Goal: Task Accomplishment & Management: Manage account settings

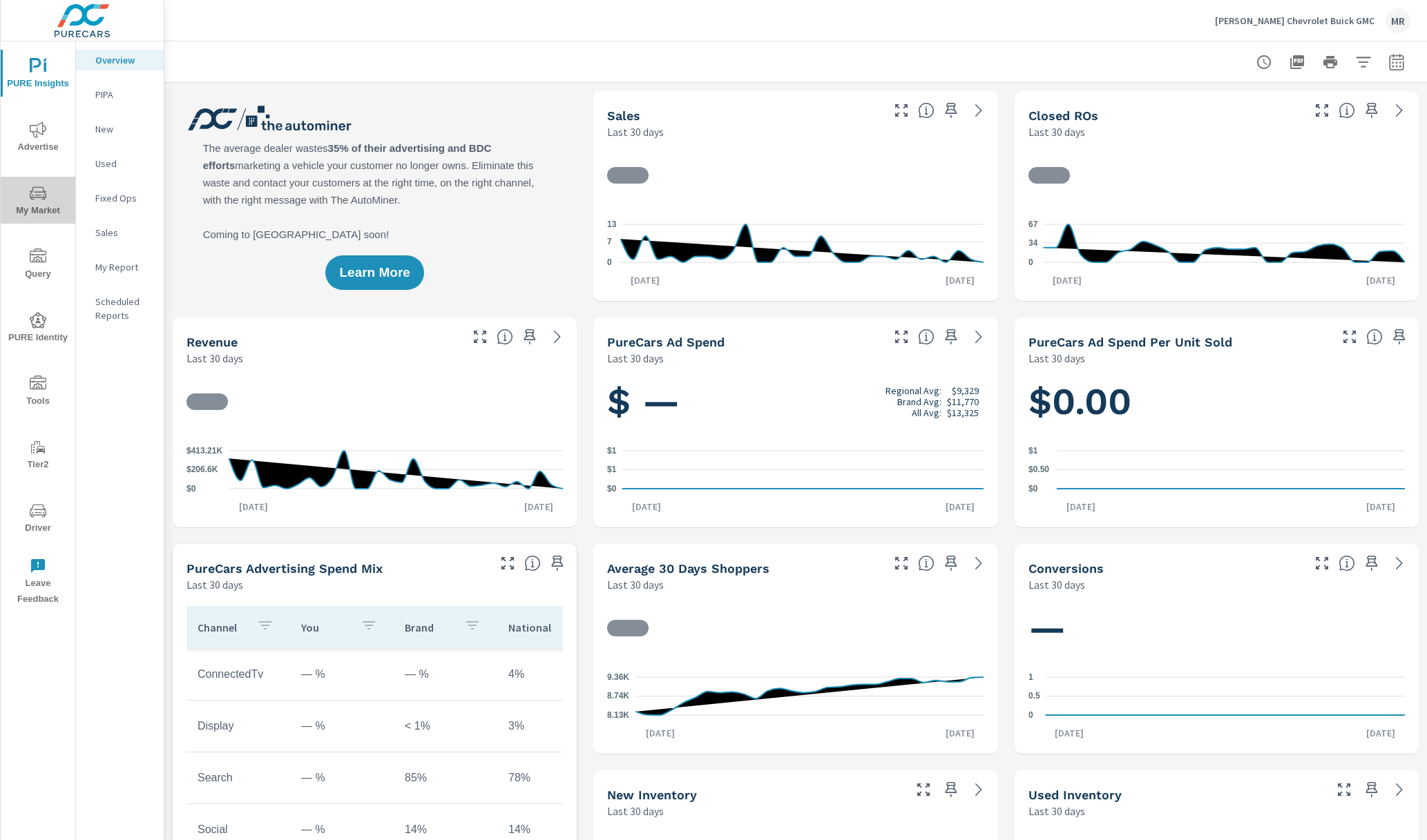
click at [31, 205] on span "My Market" at bounding box center [38, 202] width 67 height 34
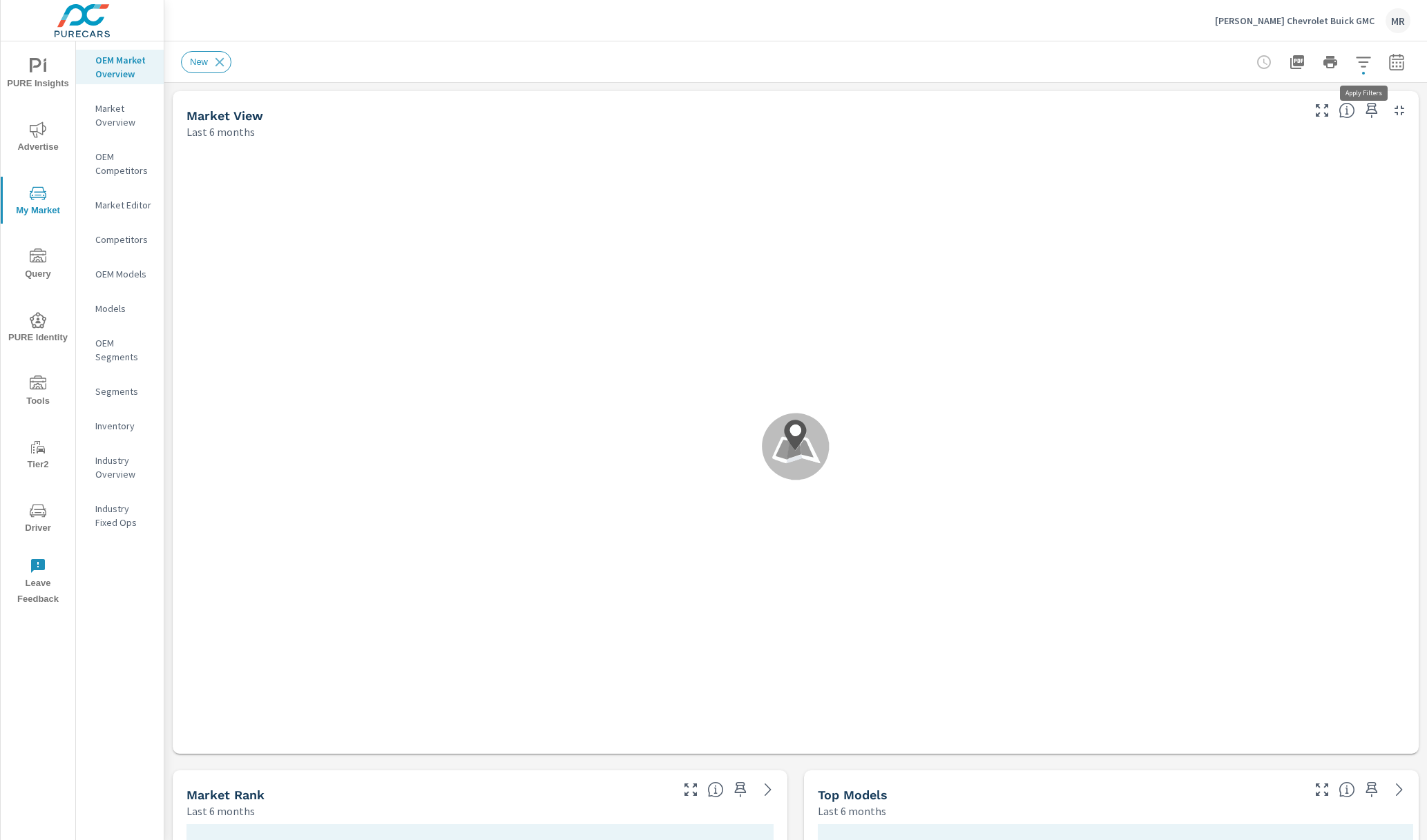
click at [1360, 62] on icon "button" at bounding box center [1363, 62] width 15 height 10
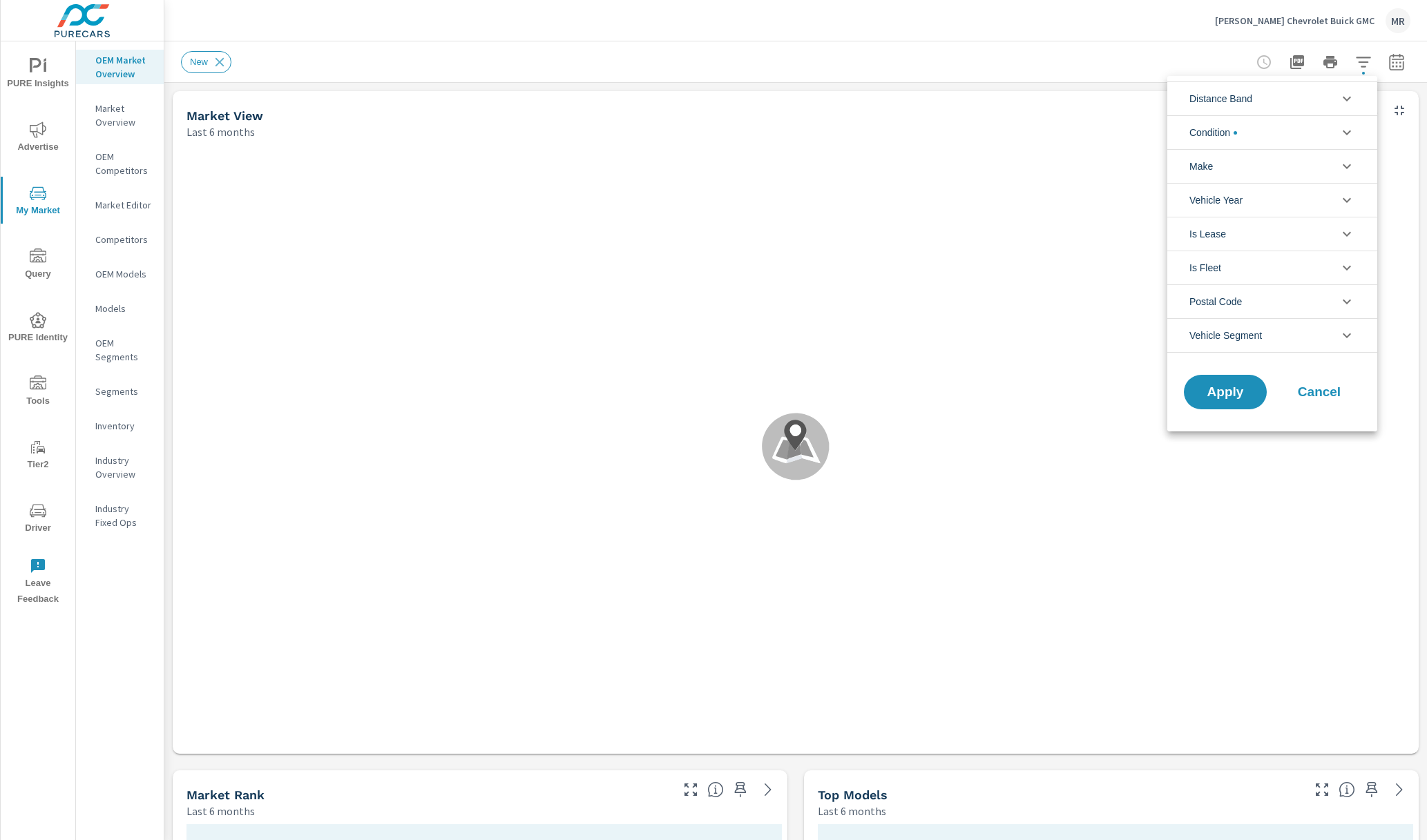
scroll to position [1, 0]
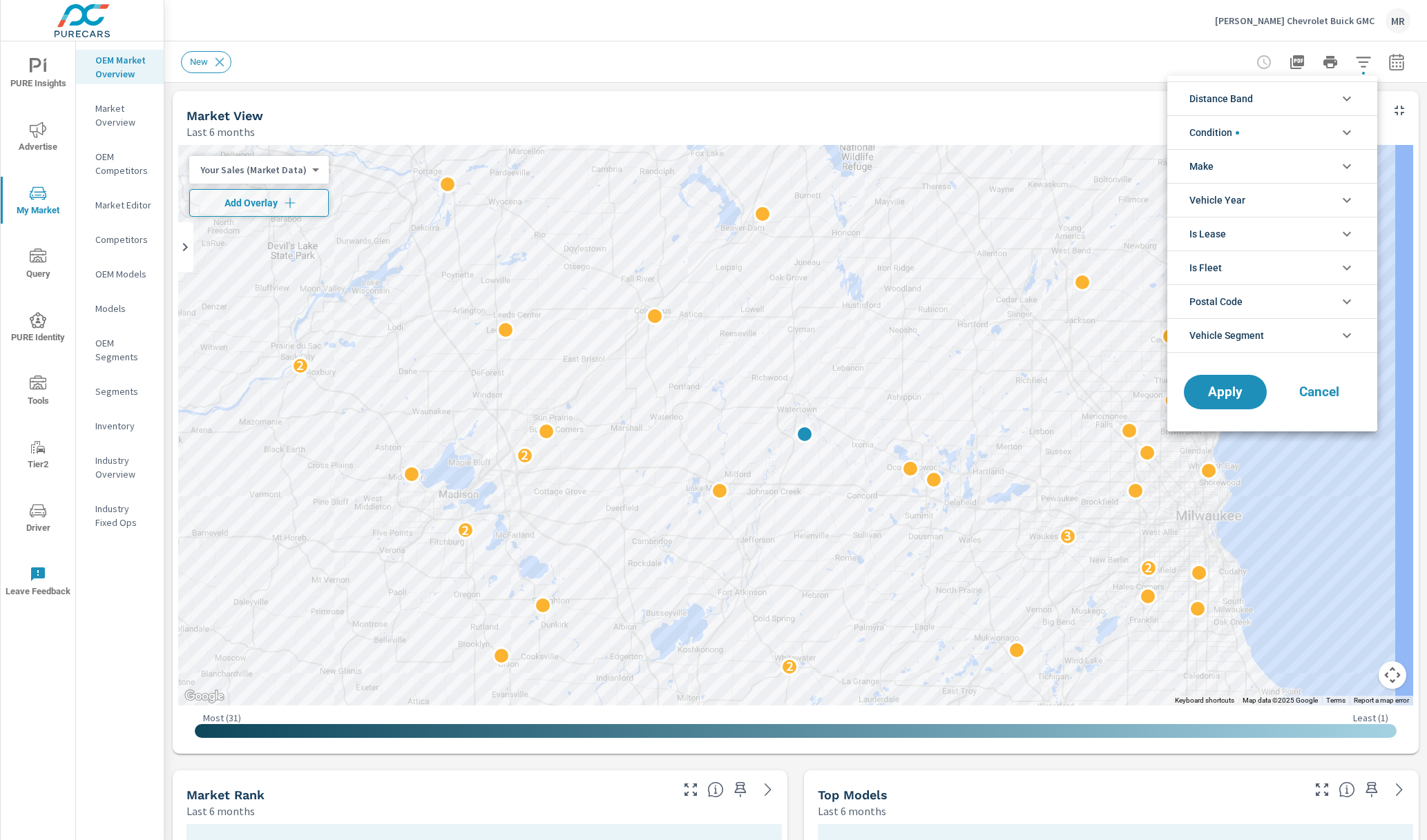
click at [292, 200] on div at bounding box center [713, 420] width 1427 height 840
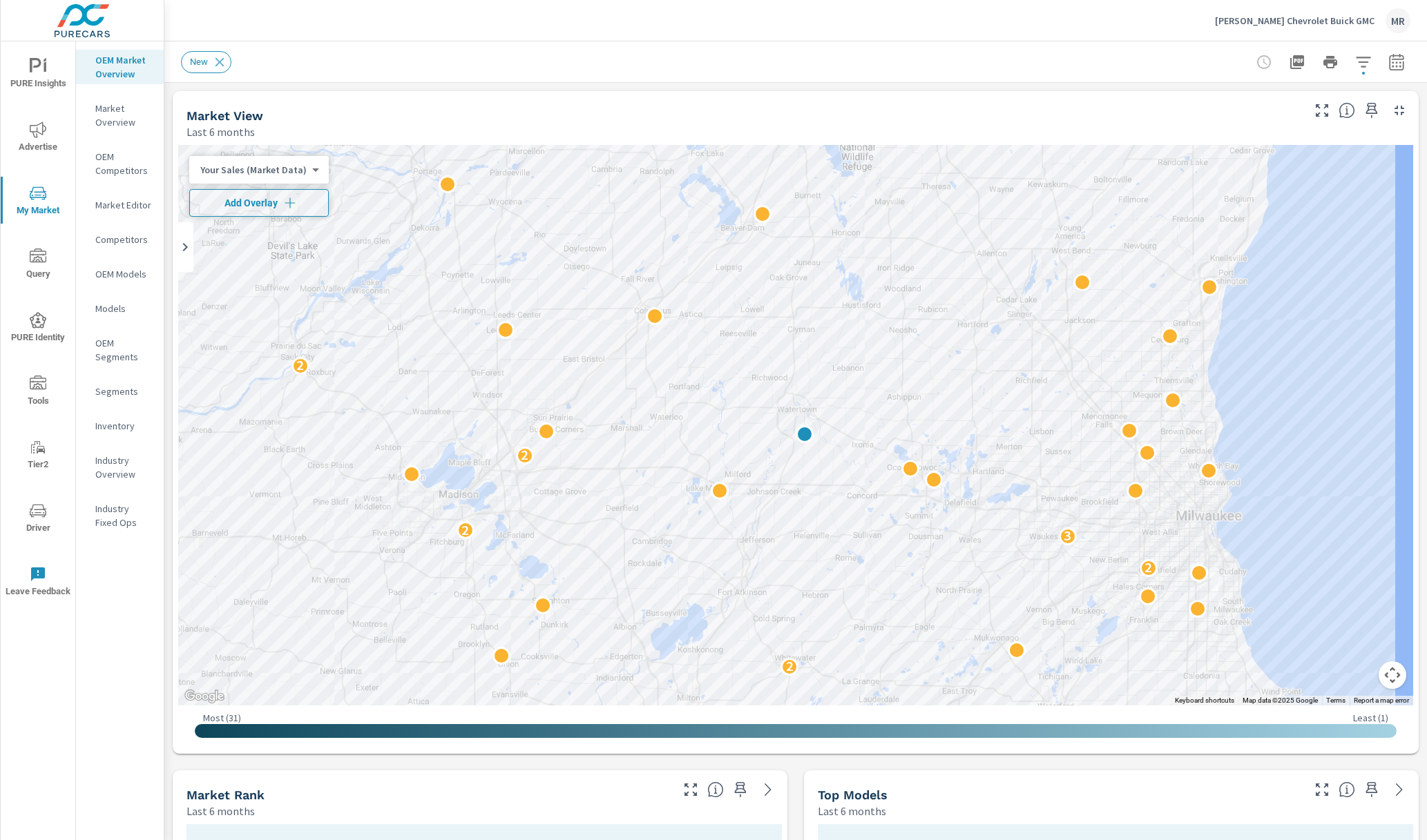
click at [284, 200] on icon "button" at bounding box center [290, 203] width 14 height 14
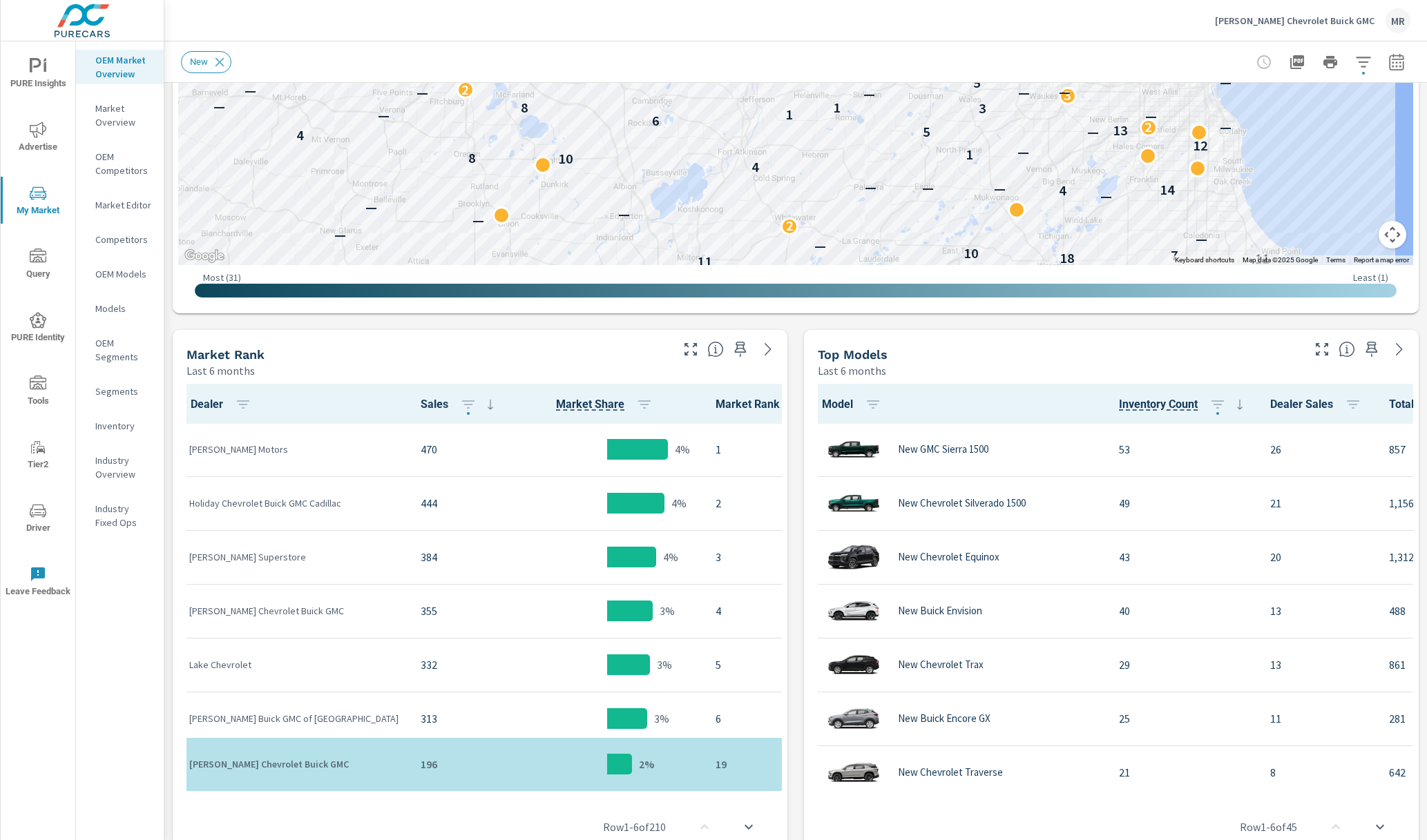
scroll to position [15, 0]
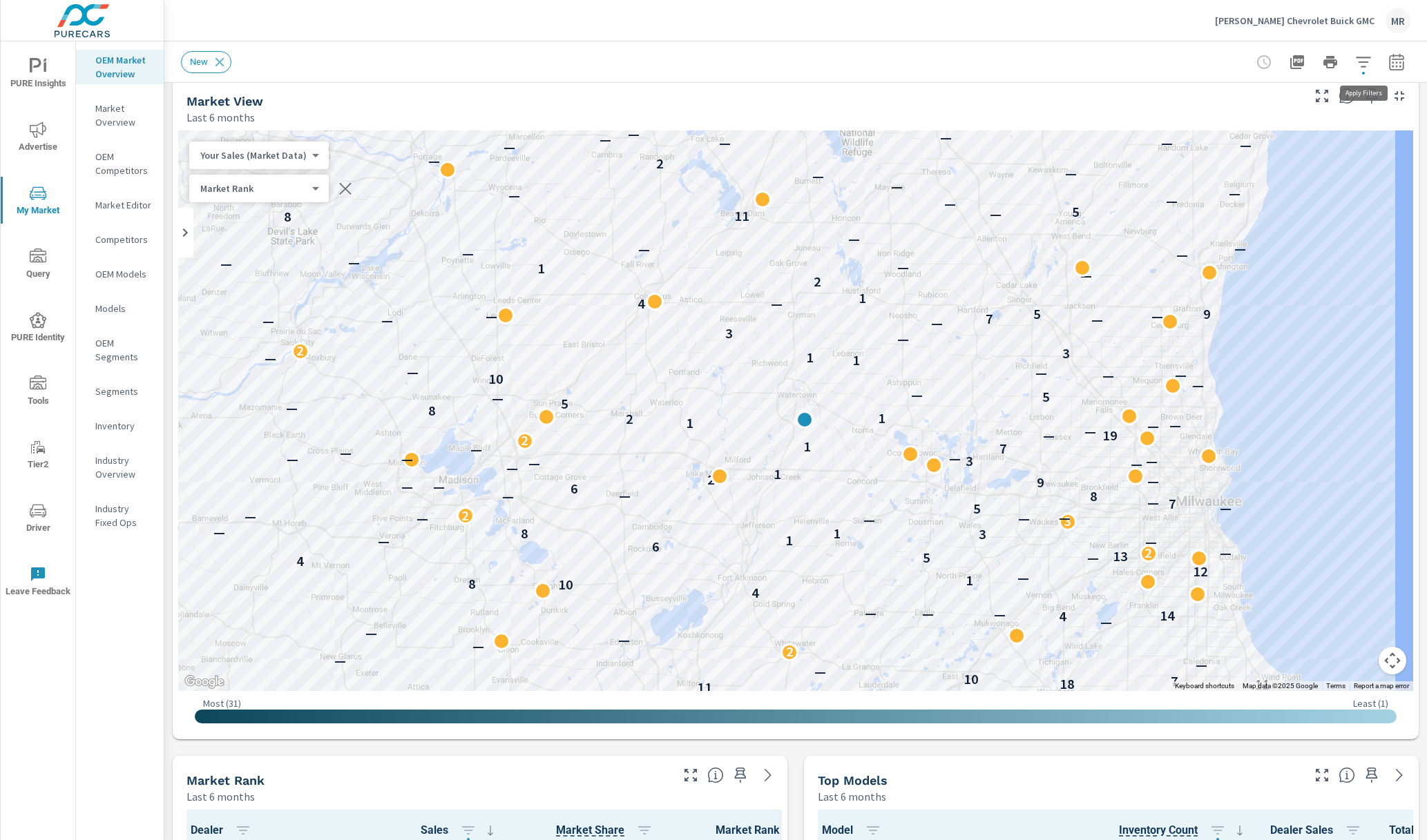
click at [1362, 63] on icon "button" at bounding box center [1363, 62] width 16 height 16
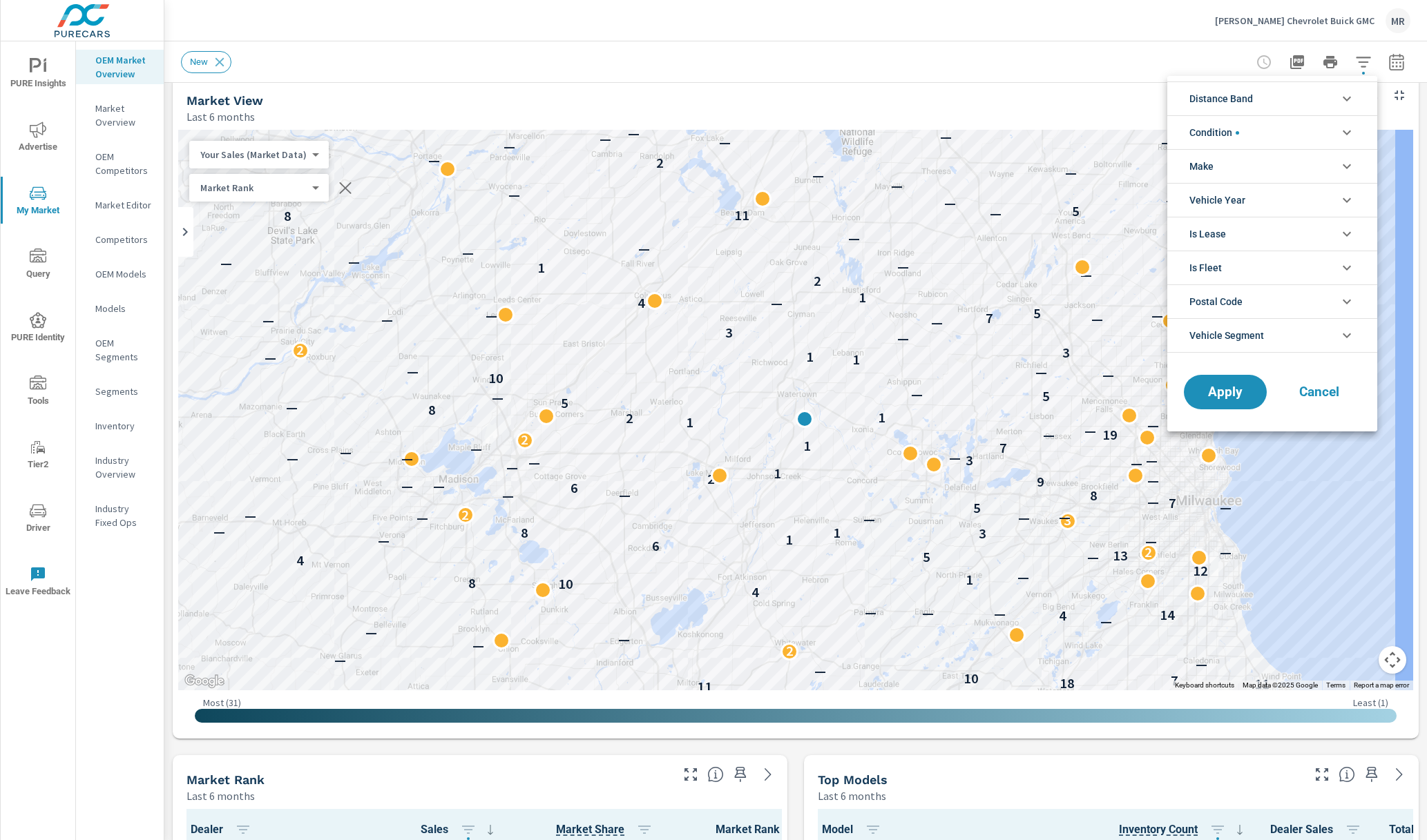
click at [1345, 94] on icon "filter options" at bounding box center [1346, 98] width 16 height 16
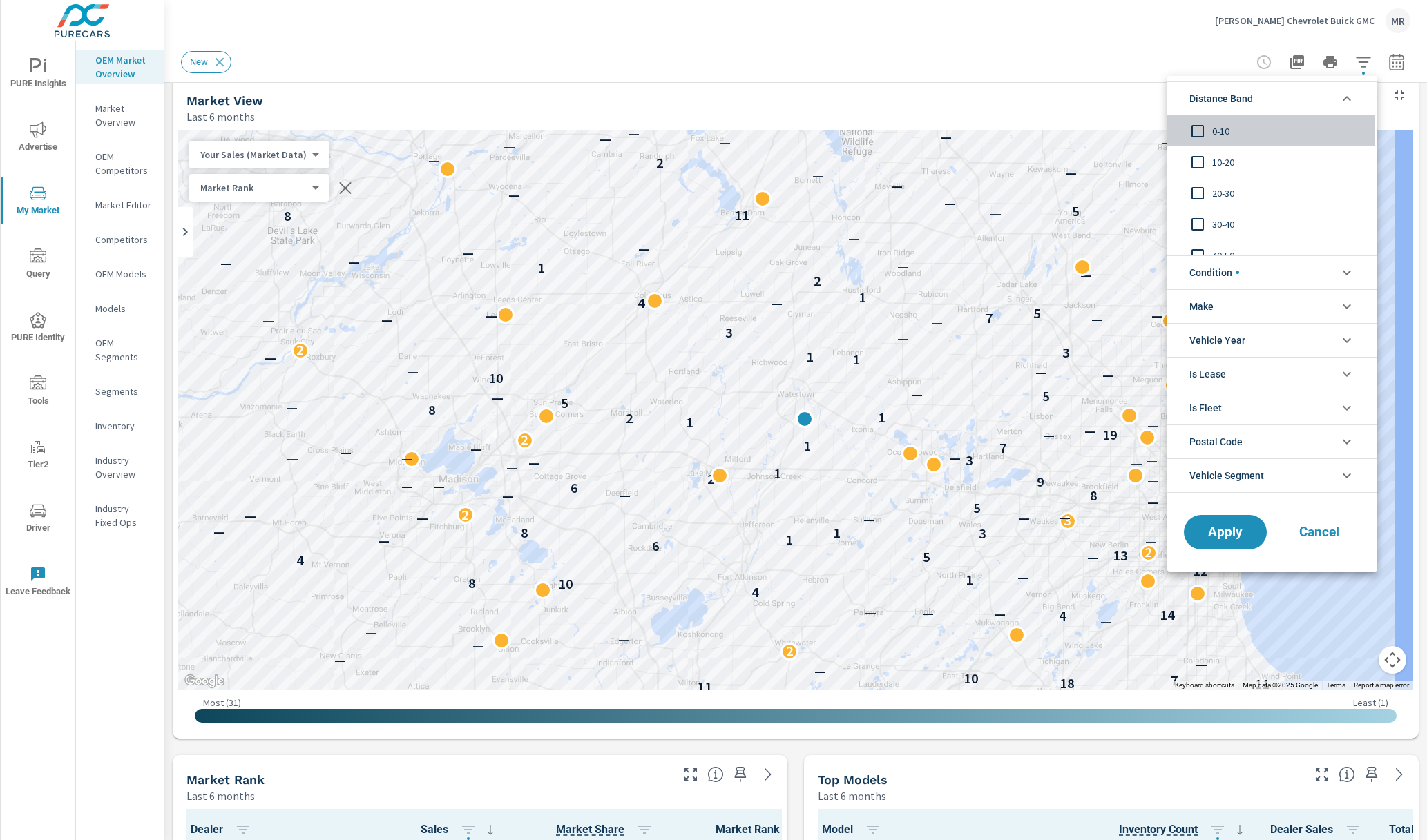
click at [1198, 141] on input "filter options" at bounding box center [1198, 132] width 29 height 29
click at [1200, 161] on input "filter options" at bounding box center [1198, 162] width 29 height 29
click at [1196, 194] on input "filter options" at bounding box center [1198, 193] width 29 height 29
click at [1398, 59] on div at bounding box center [713, 420] width 1427 height 840
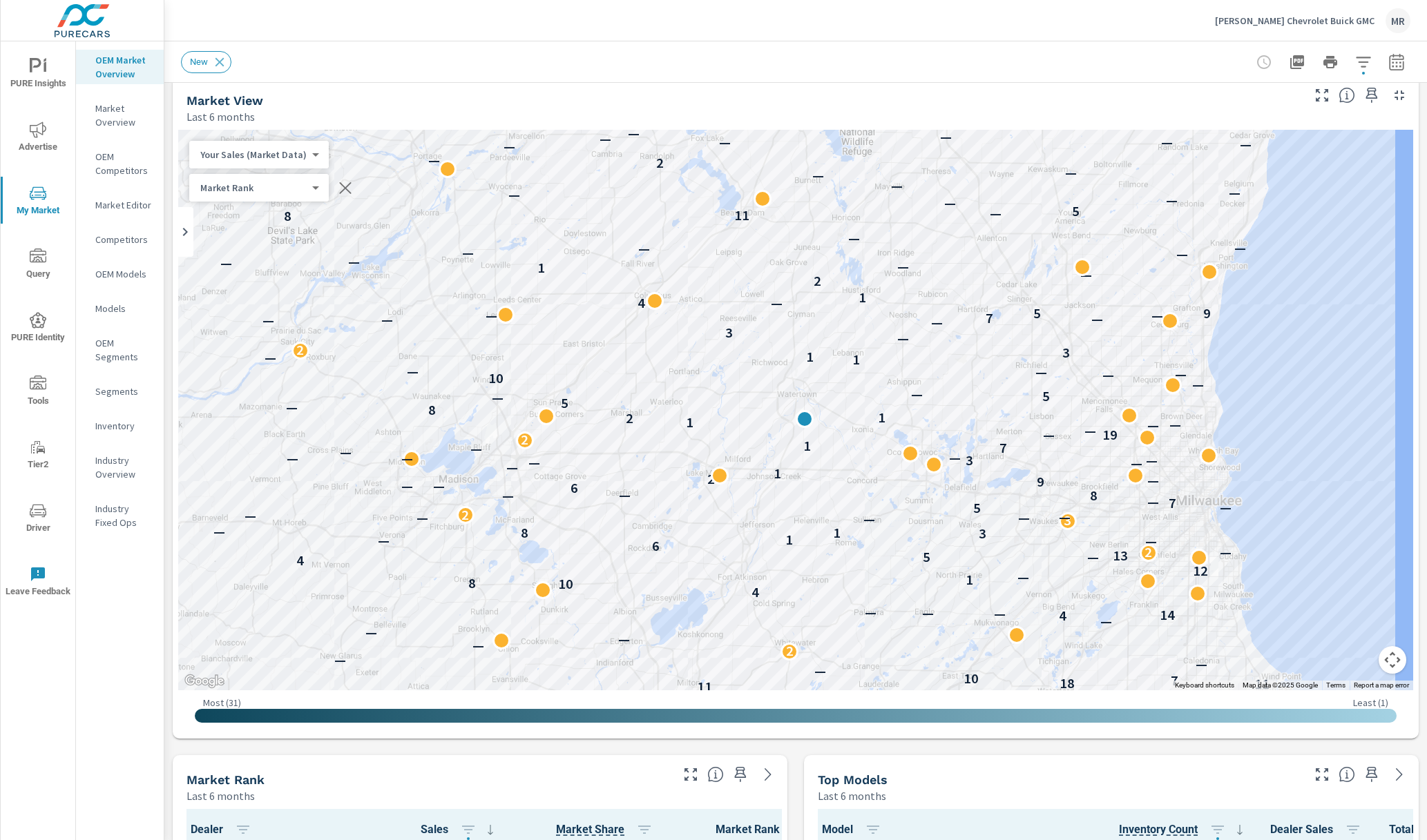
click at [1397, 60] on div "Distance Band 0-10 10-20 20-30 30-40 40-50 50-60 Condition New Used Certified M…" at bounding box center [713, 420] width 1427 height 840
click at [1397, 60] on icon "button" at bounding box center [1396, 62] width 16 height 16
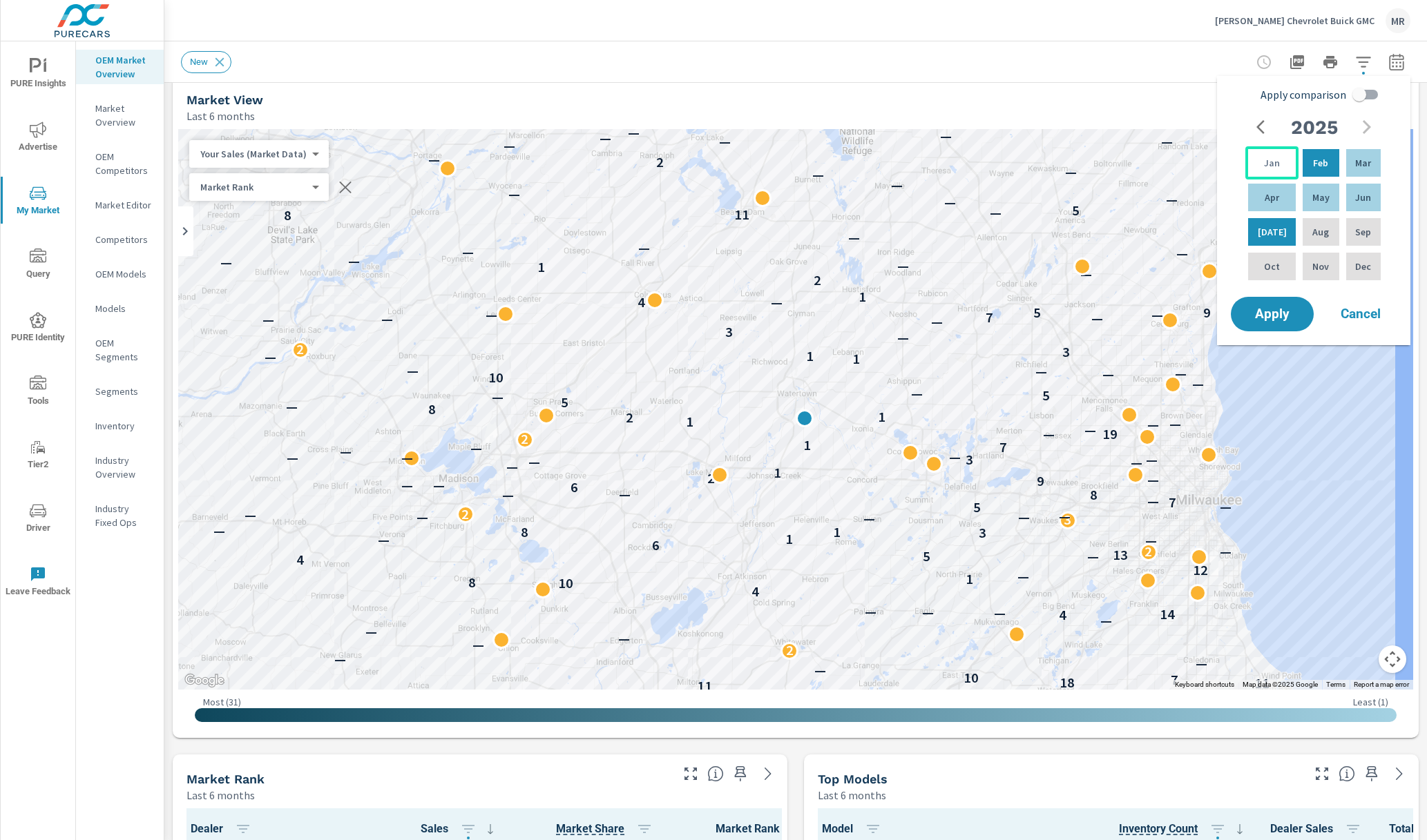
drag, startPoint x: 1258, startPoint y: 180, endPoint x: 1255, endPoint y: 173, distance: 7.6
click at [1256, 174] on div "Jan Feb Mar Apr May Jun Jul Aug Sep Oct Nov Dec" at bounding box center [1314, 214] width 139 height 137
click at [1258, 164] on div "Jan" at bounding box center [1271, 162] width 53 height 33
click at [1343, 194] on div "Jun" at bounding box center [1363, 197] width 40 height 33
click at [1263, 308] on span "Apply" at bounding box center [1272, 314] width 56 height 13
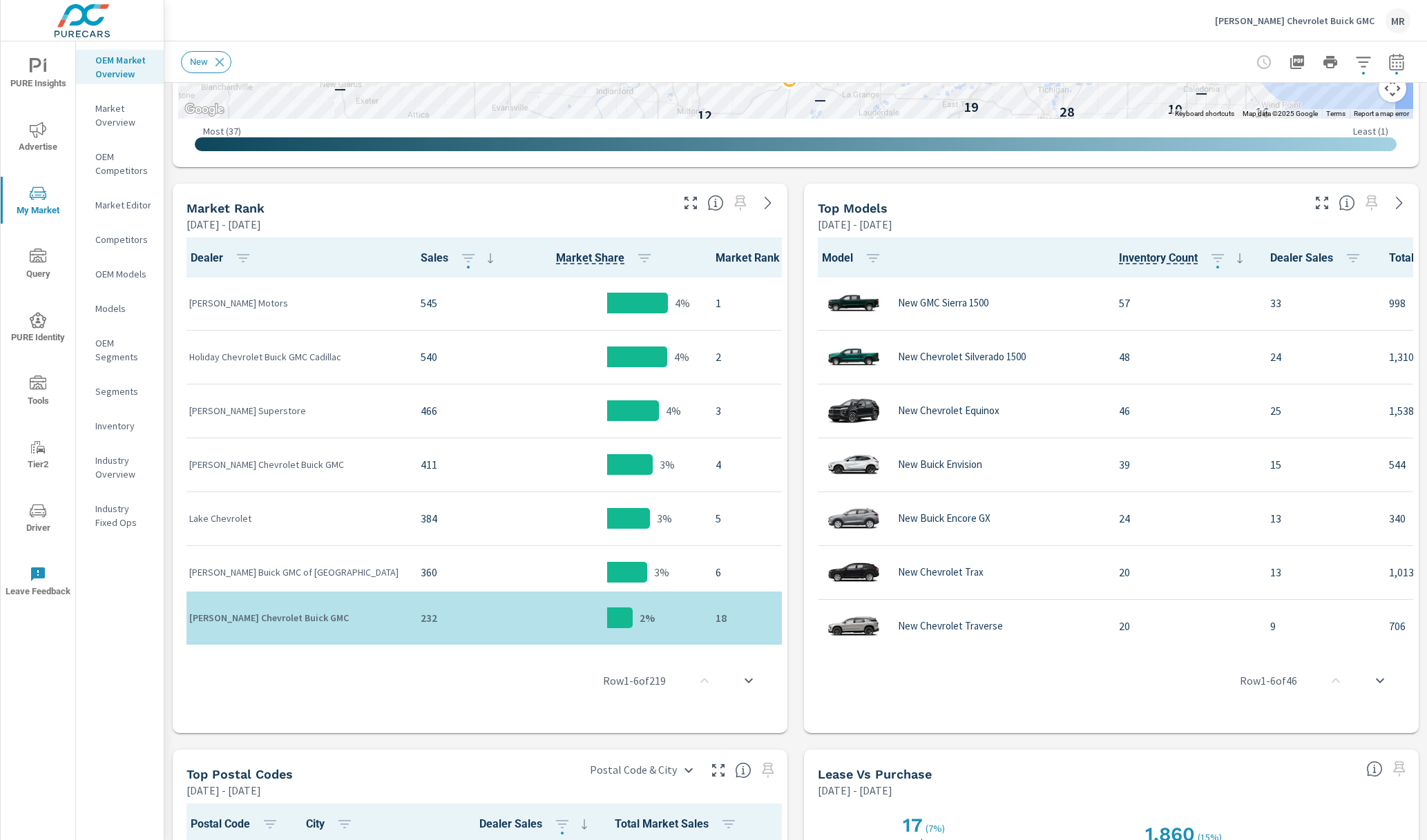
scroll to position [580, 0]
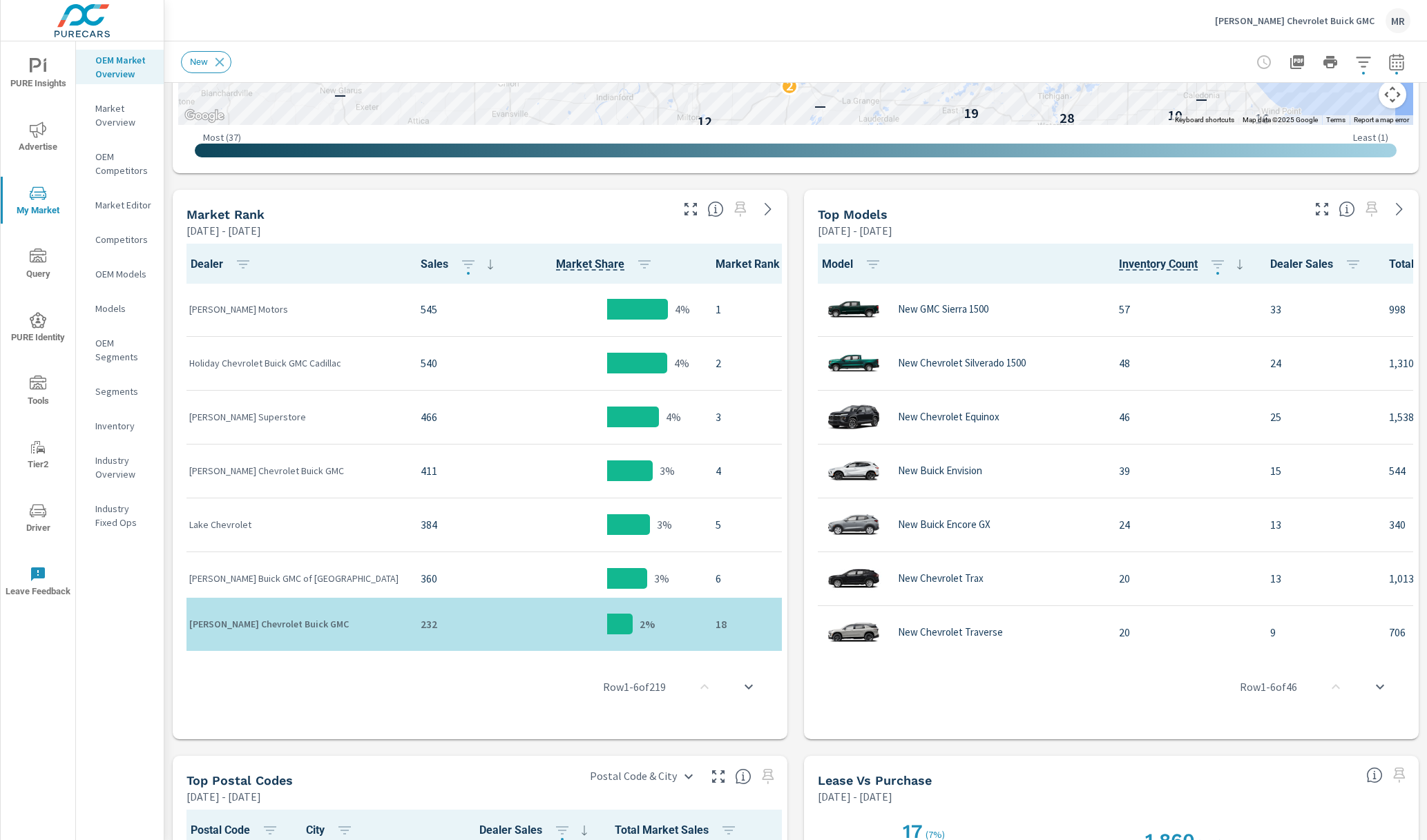
click at [1338, 23] on p "[PERSON_NAME] Chevrolet Buick GMC" at bounding box center [1294, 21] width 160 height 13
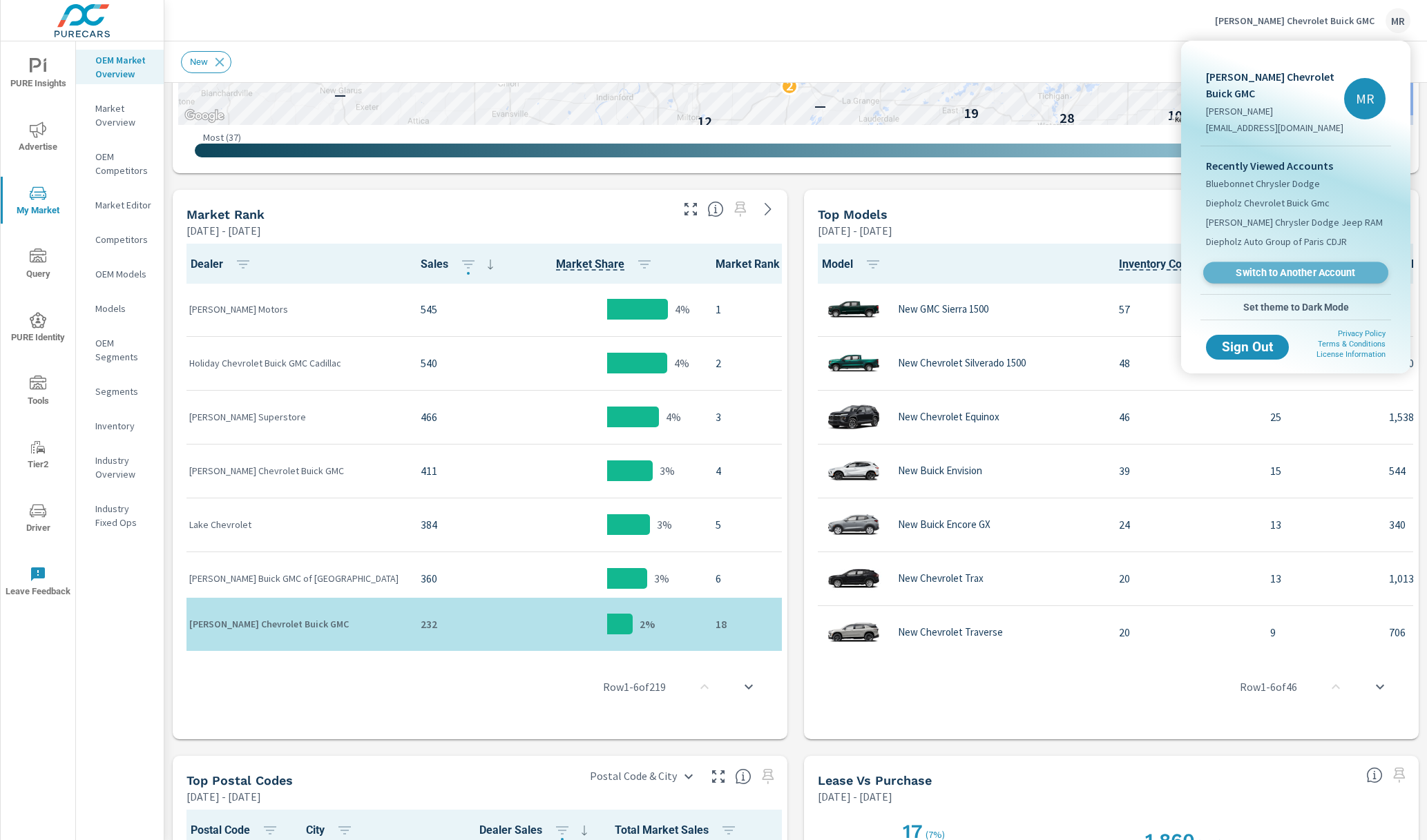
click at [1255, 267] on span "Switch to Another Account" at bounding box center [1295, 273] width 169 height 13
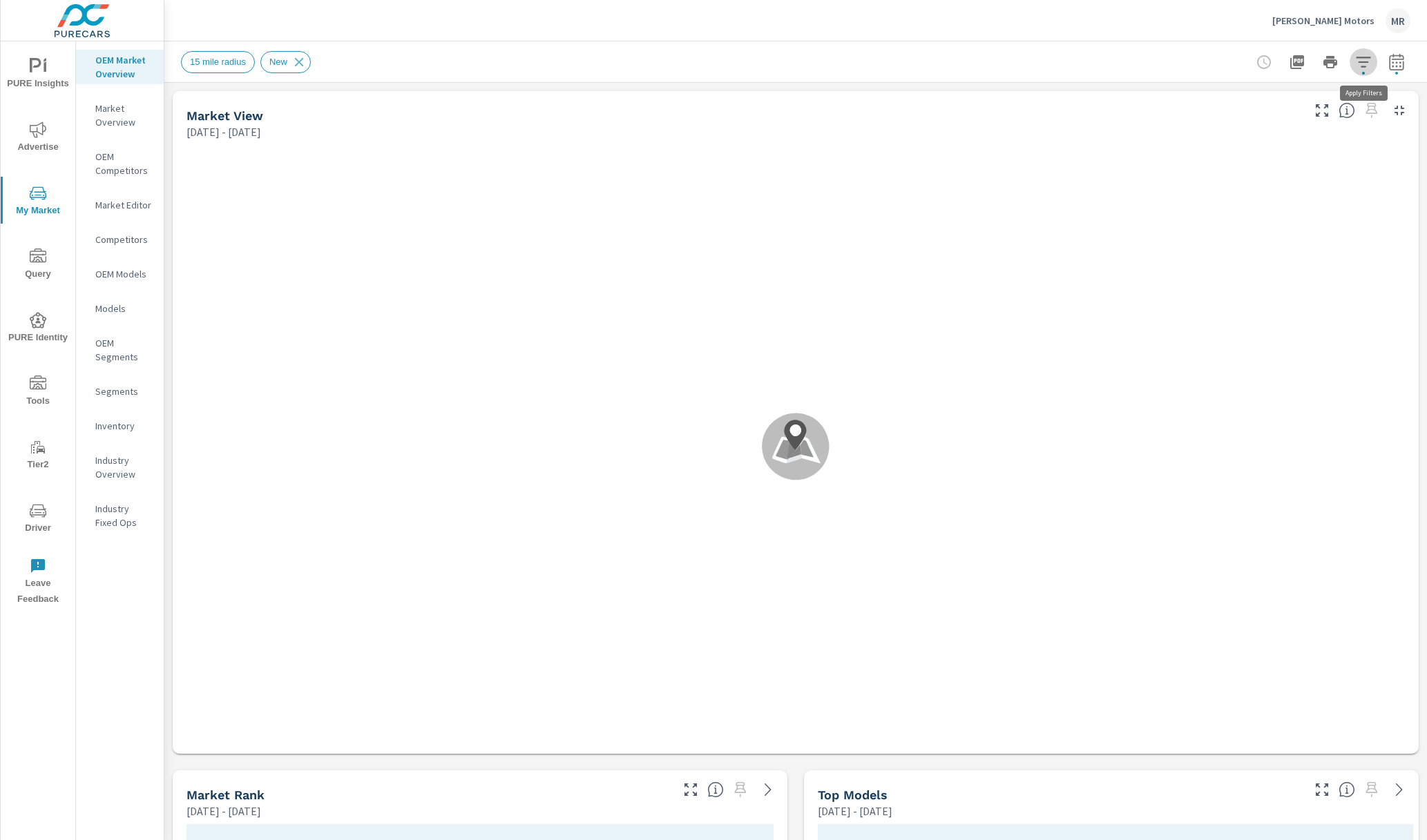
click at [1367, 61] on icon "button" at bounding box center [1363, 62] width 15 height 10
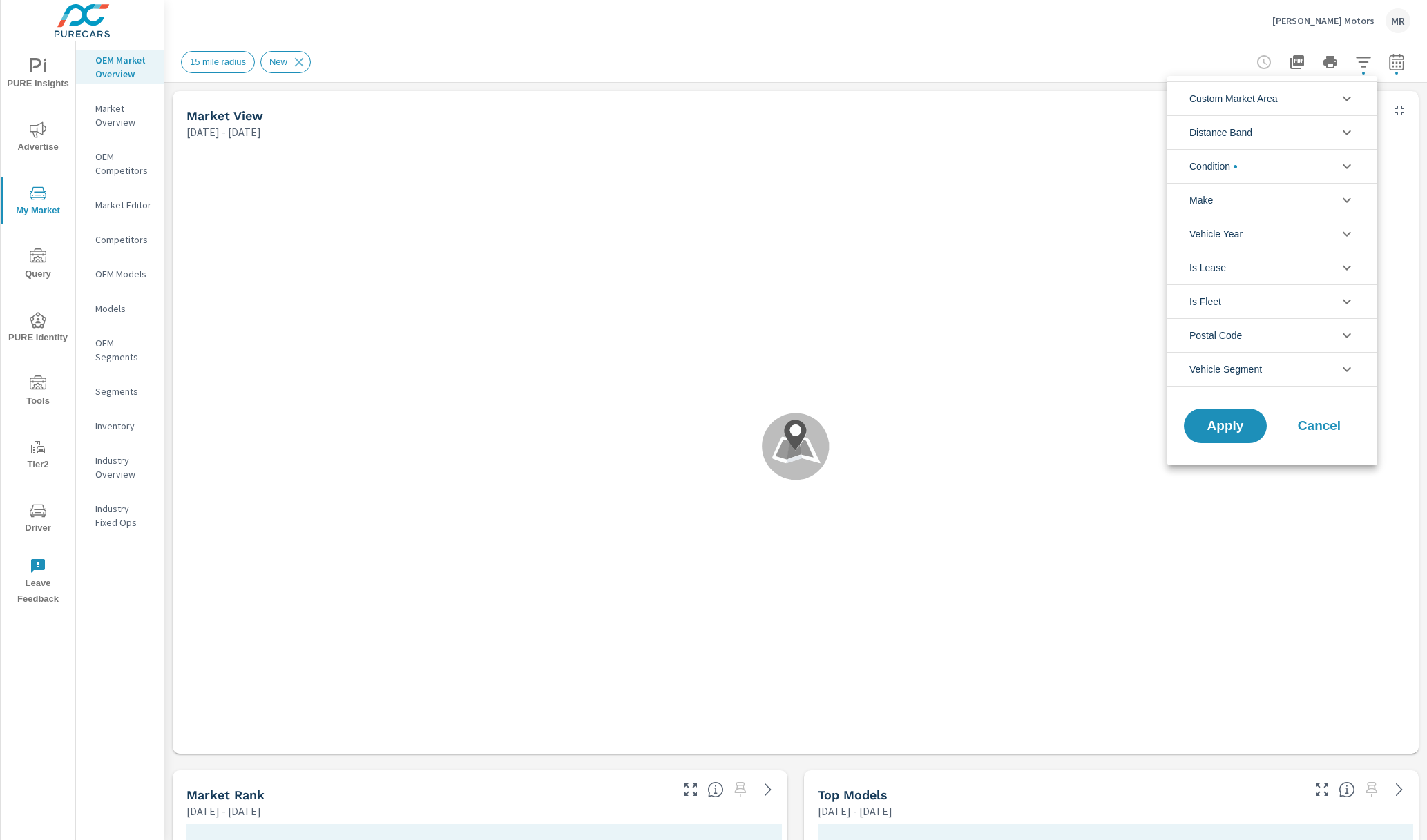
scroll to position [1, 0]
click at [1198, 27] on div at bounding box center [713, 420] width 1427 height 840
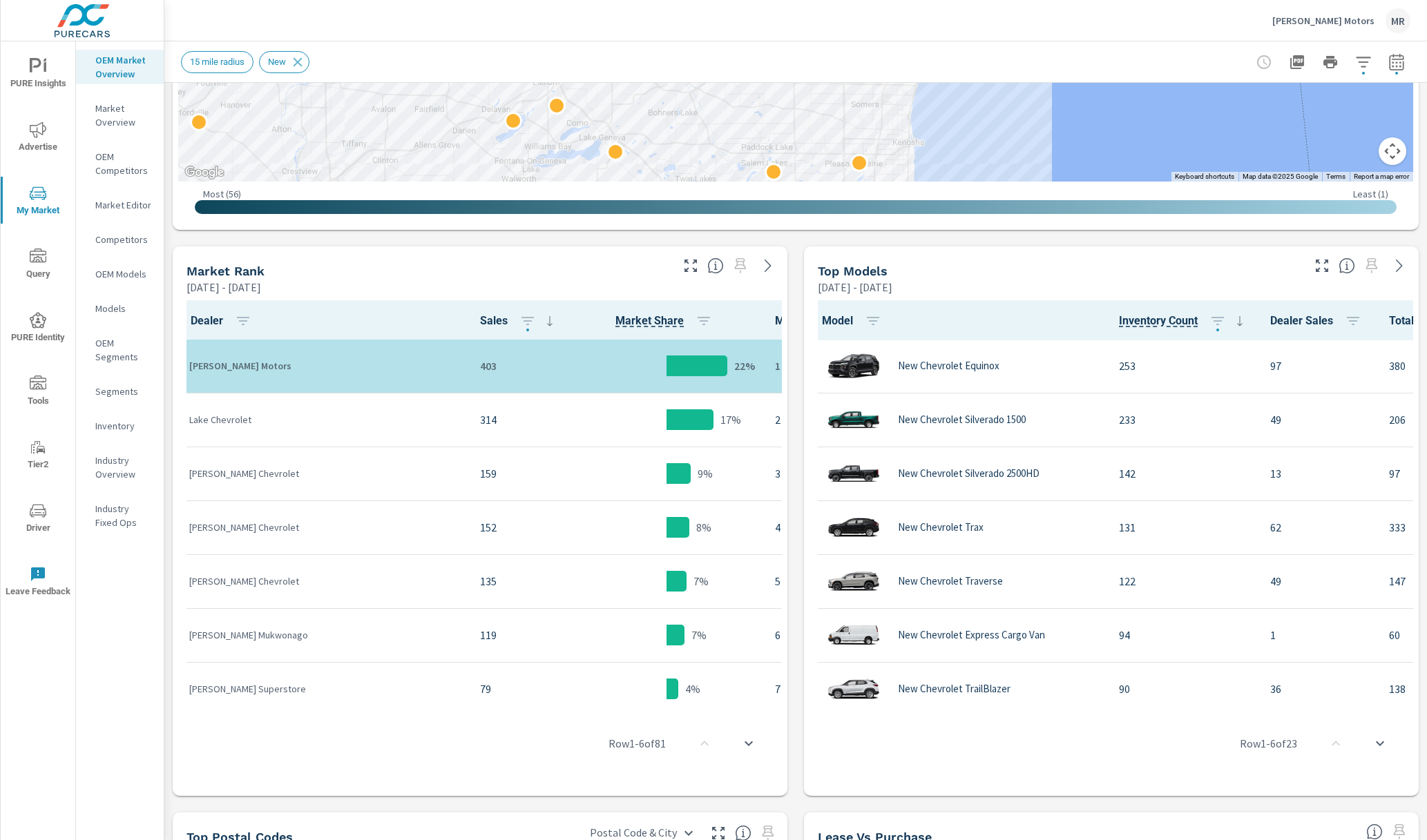
scroll to position [525, 0]
click at [1359, 62] on icon "button" at bounding box center [1363, 62] width 16 height 16
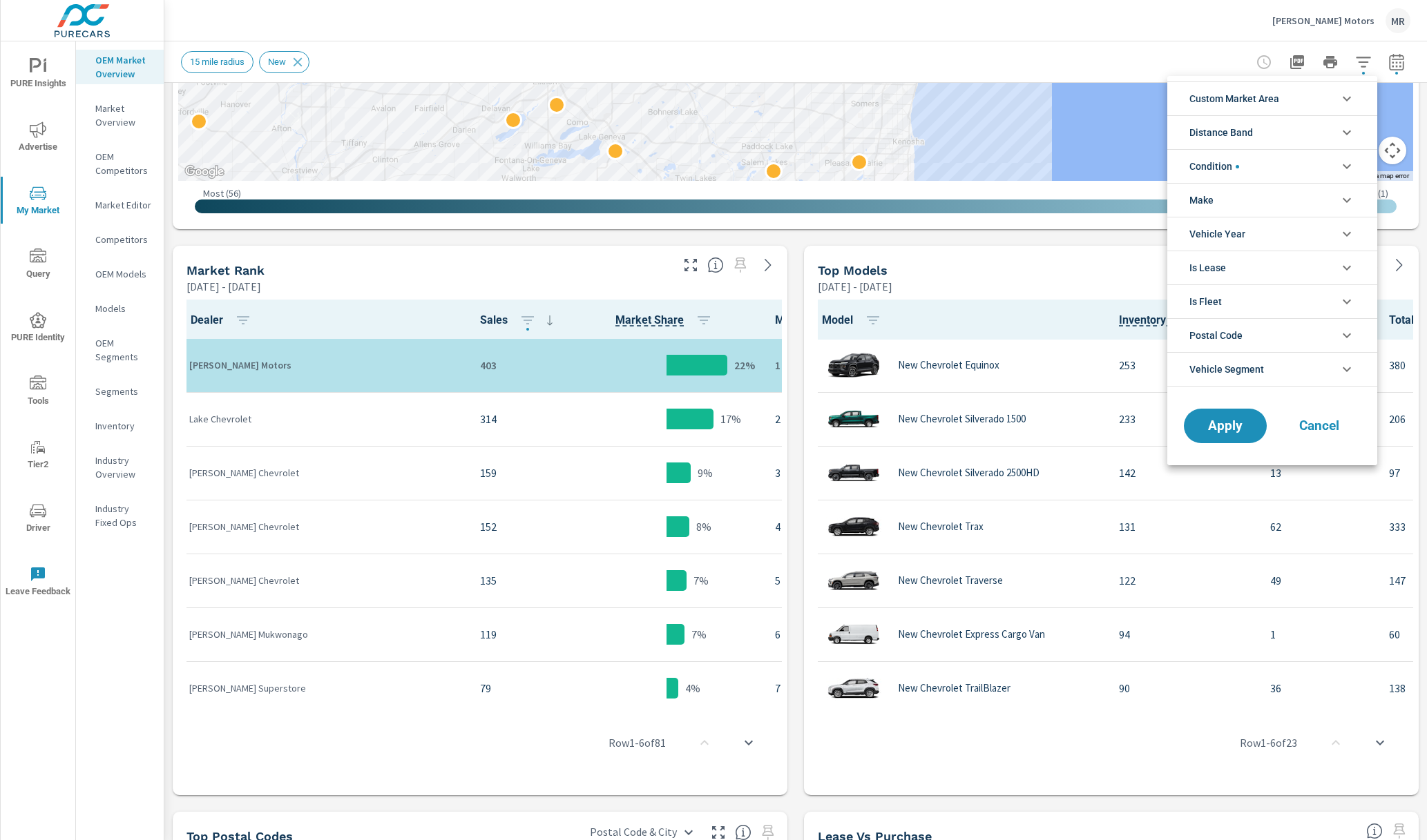
click at [1330, 139] on li "Distance Band" at bounding box center [1272, 132] width 210 height 34
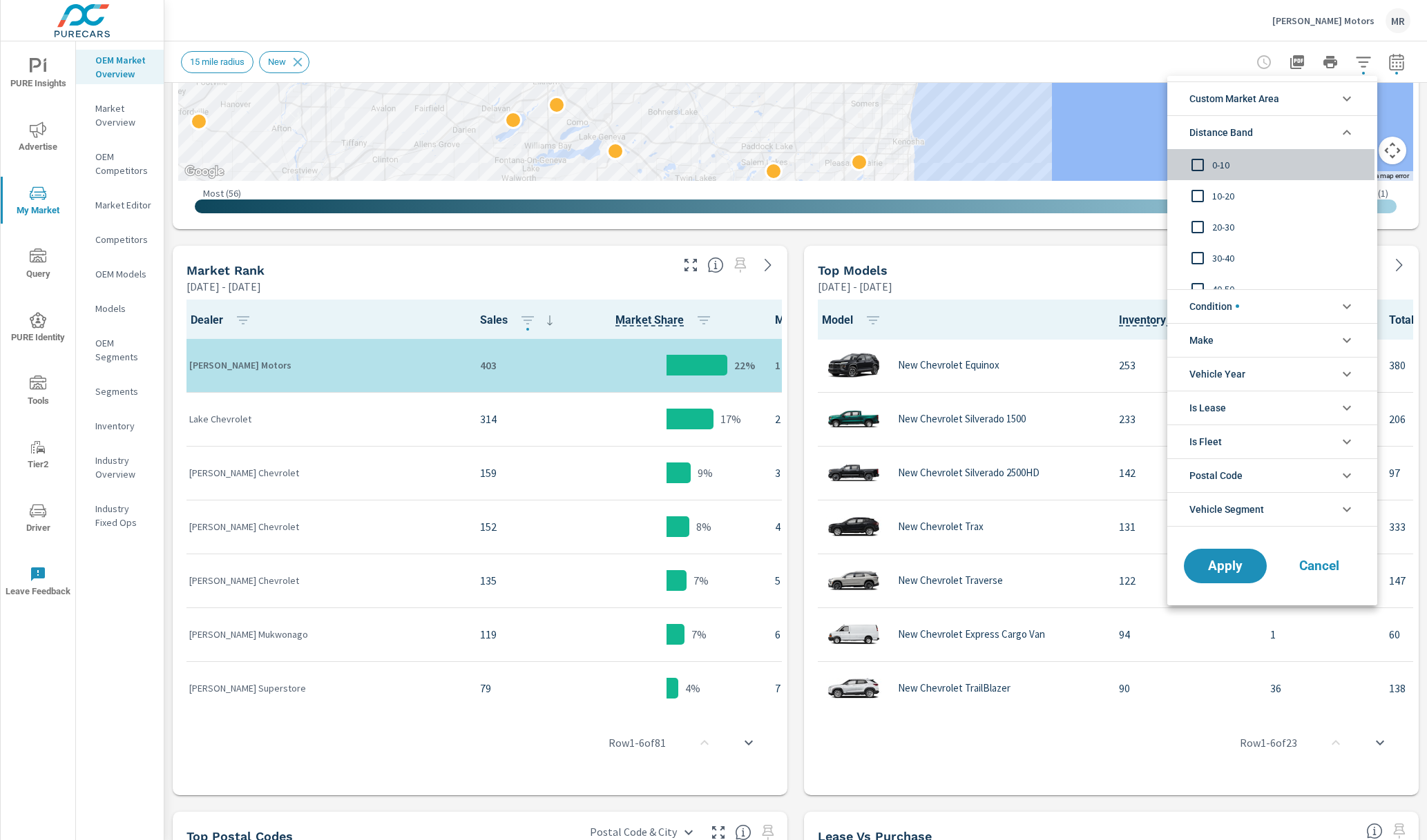
click at [1194, 165] on input "filter options" at bounding box center [1198, 165] width 29 height 29
click at [1194, 203] on input "filter options" at bounding box center [1198, 196] width 29 height 29
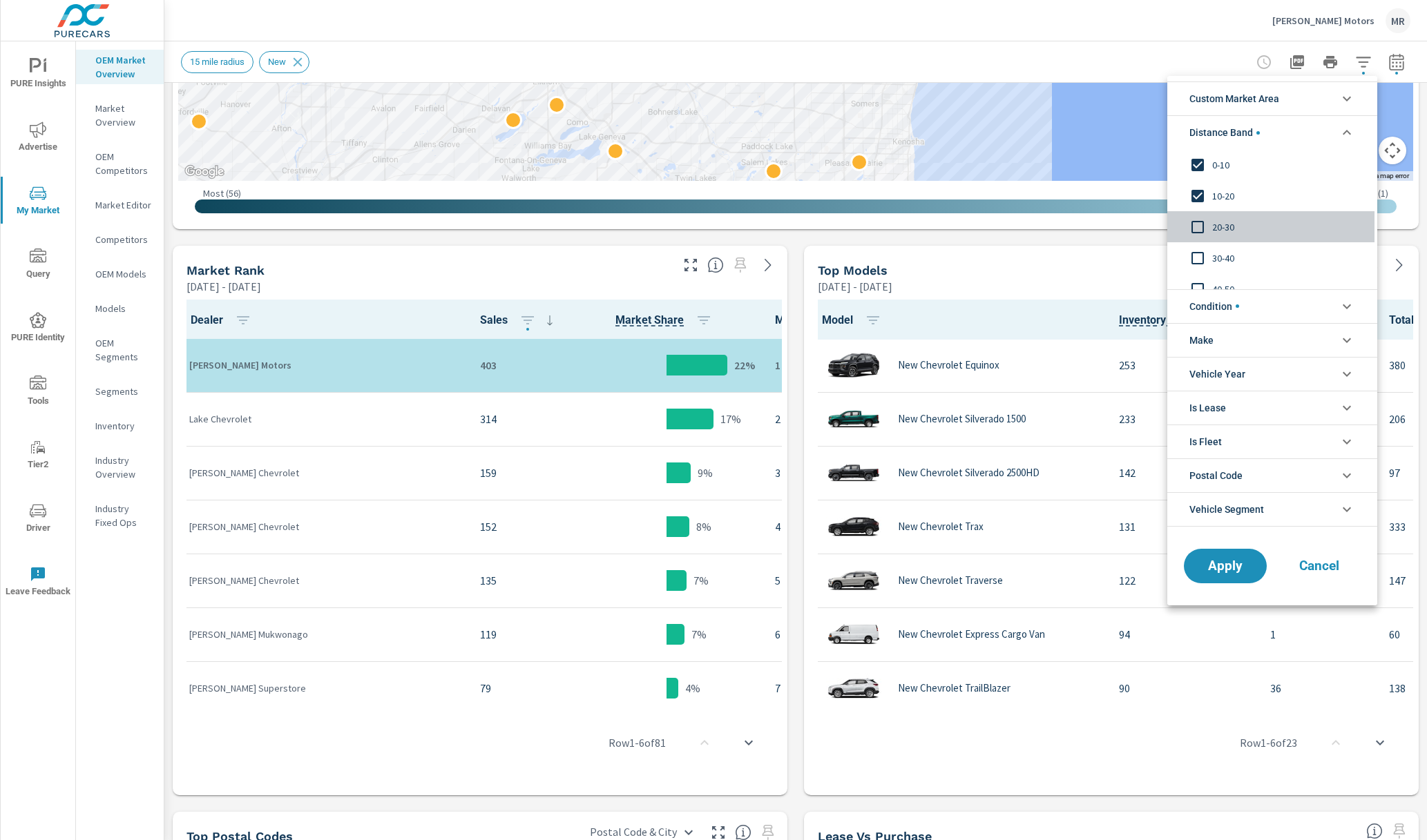
click at [1198, 220] on input "filter options" at bounding box center [1198, 227] width 29 height 29
click at [1224, 563] on span "Apply" at bounding box center [1225, 565] width 56 height 13
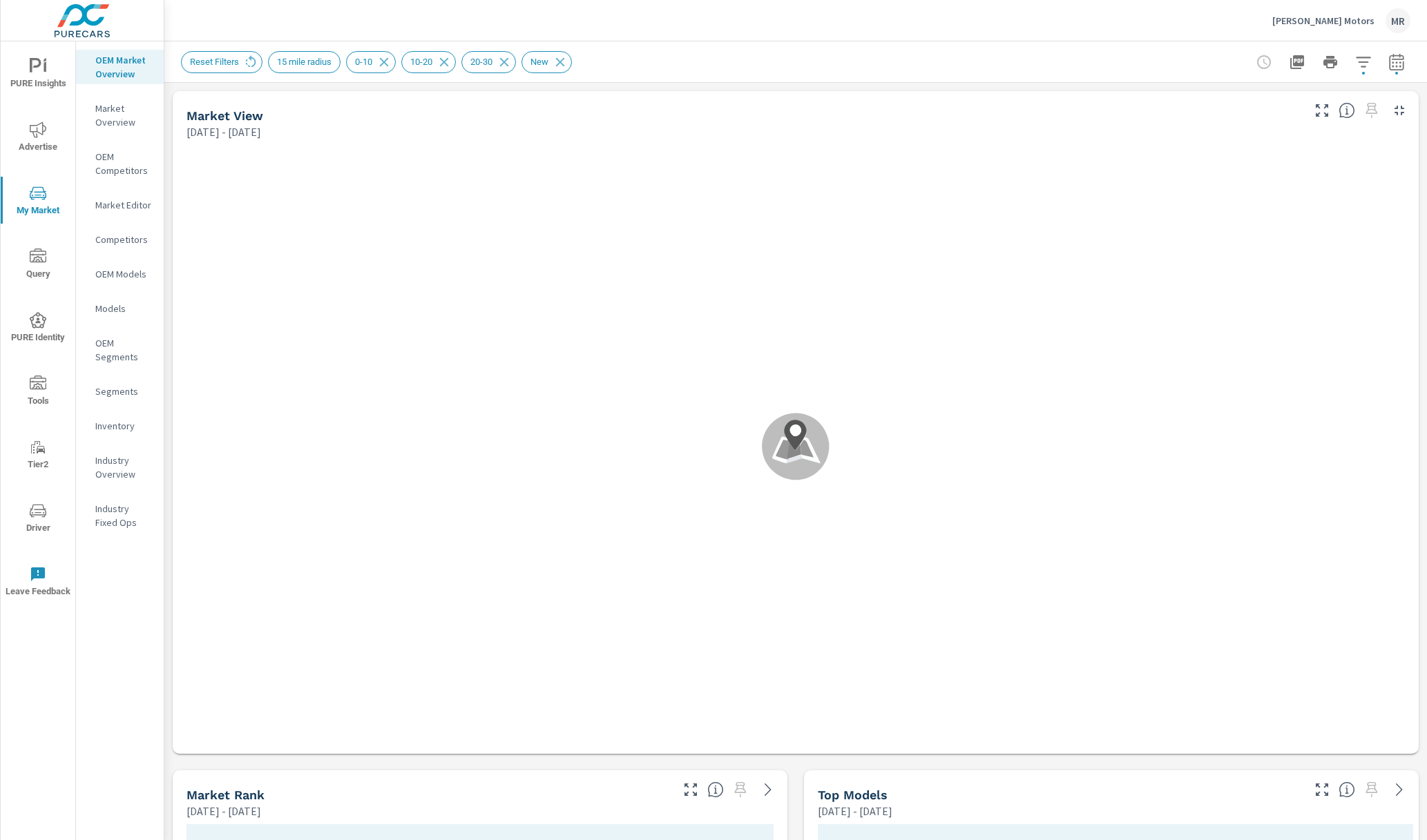
click at [315, 67] on div "15 mile radius" at bounding box center [304, 62] width 73 height 22
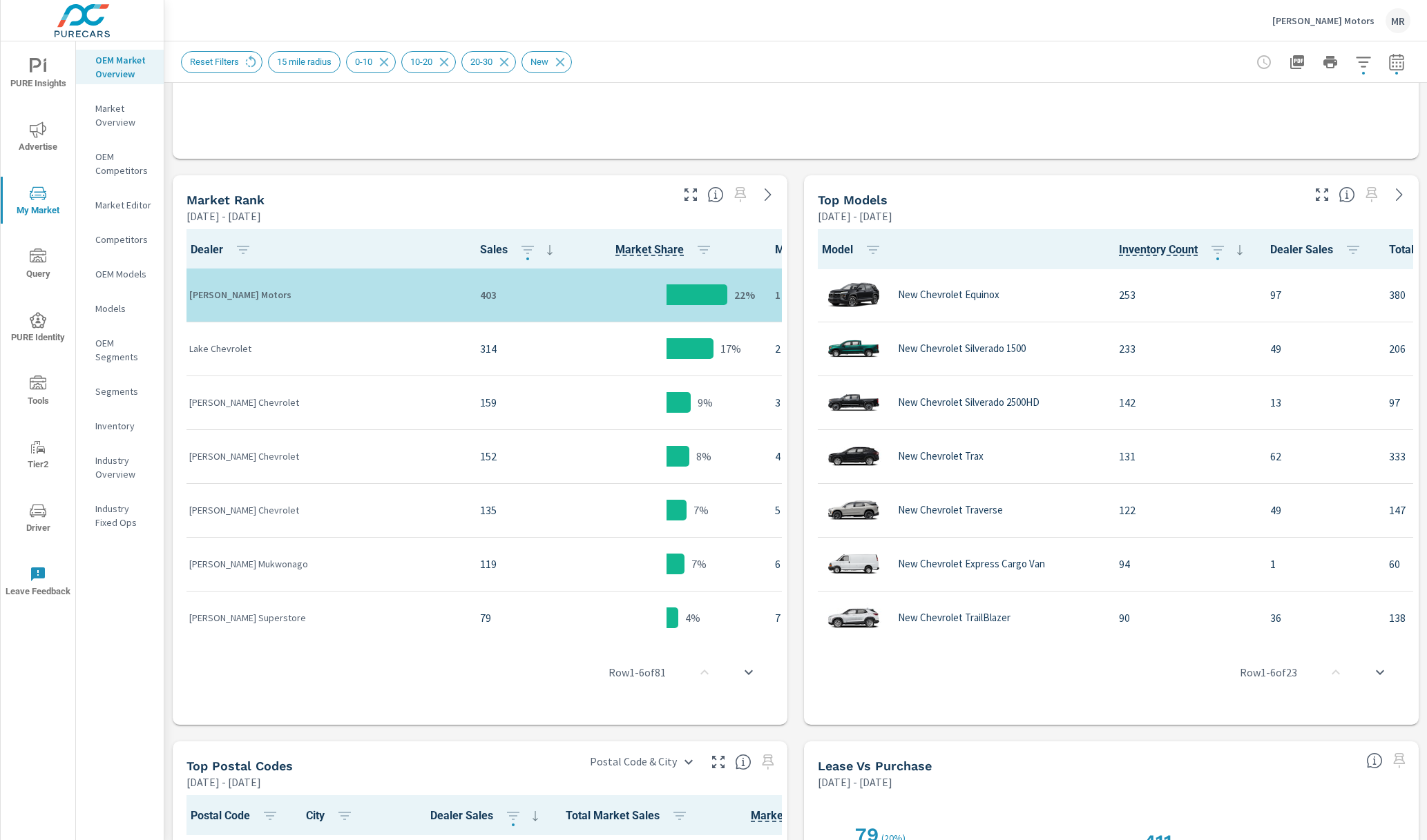
scroll to position [1, 0]
